Goal: Information Seeking & Learning: Learn about a topic

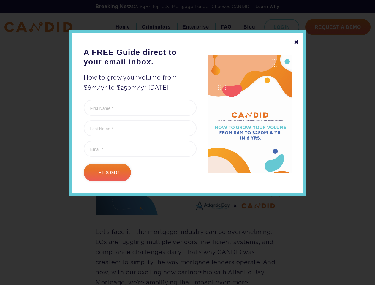
click at [187, 157] on form "Facebook This field is for validation purposes and should be left unchanged. Fi…" at bounding box center [140, 140] width 113 height 81
click at [296, 42] on div "✖" at bounding box center [296, 42] width 5 height 10
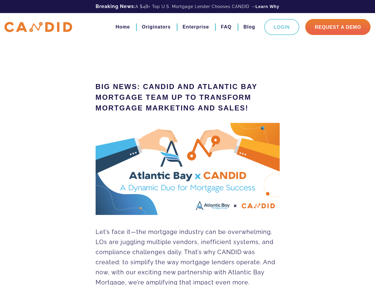
click at [107, 173] on img at bounding box center [188, 169] width 184 height 92
